Goal: Check status: Check status

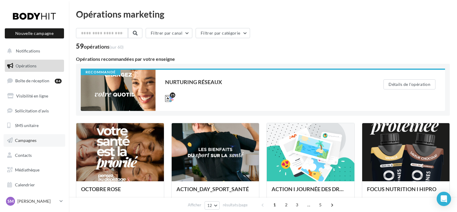
click at [20, 138] on link "Campagnes" at bounding box center [35, 140] width 62 height 13
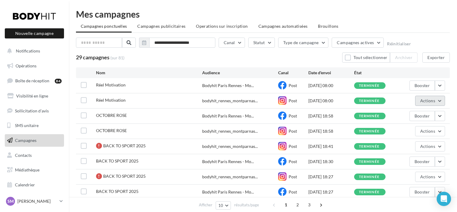
click at [435, 100] on button "Actions" at bounding box center [430, 101] width 30 height 10
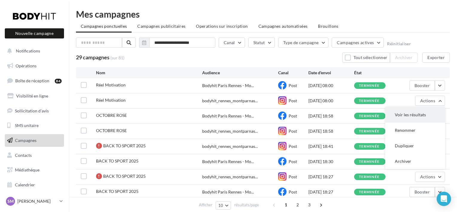
click at [423, 112] on button "Voir les résultats" at bounding box center [415, 115] width 60 height 16
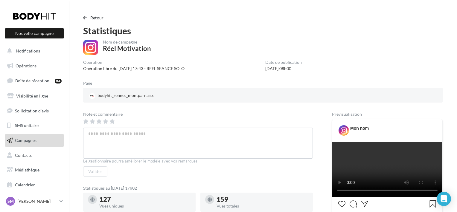
click at [91, 20] on span "Retour" at bounding box center [96, 17] width 13 height 5
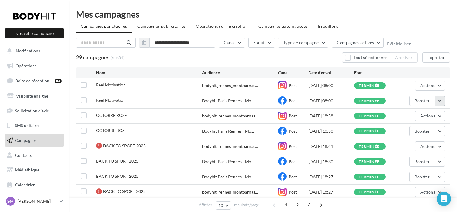
click at [441, 99] on button "button" at bounding box center [439, 101] width 10 height 10
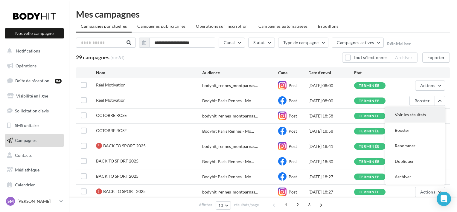
click at [429, 114] on button "Voir les résultats" at bounding box center [415, 115] width 60 height 16
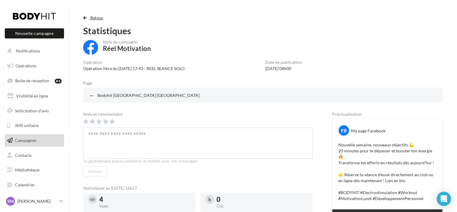
click at [87, 15] on button "Retour" at bounding box center [94, 17] width 23 height 7
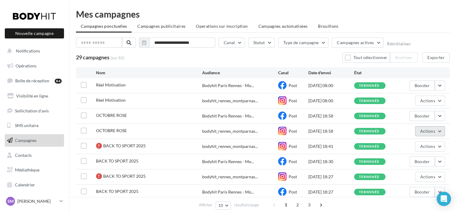
click at [440, 135] on button "Actions" at bounding box center [430, 131] width 30 height 10
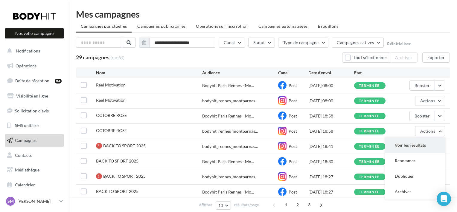
click at [433, 148] on button "Voir les résultats" at bounding box center [415, 146] width 60 height 16
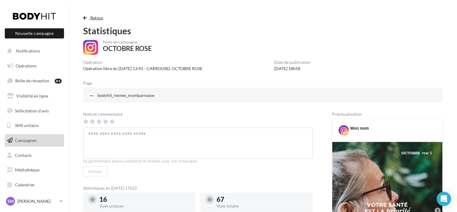
click at [88, 19] on button "Retour" at bounding box center [94, 17] width 23 height 7
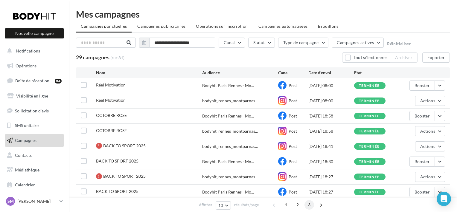
click at [309, 205] on span "3" at bounding box center [309, 205] width 10 height 10
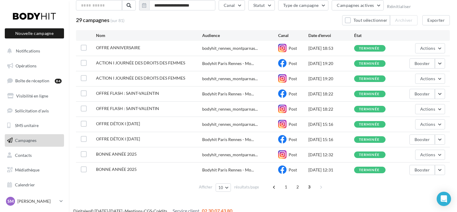
scroll to position [44, 0]
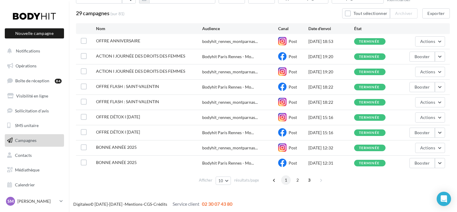
click at [289, 178] on span "1" at bounding box center [286, 181] width 10 height 10
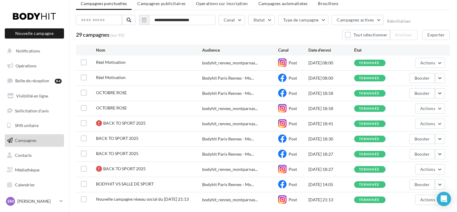
scroll to position [0, 0]
